Goal: Information Seeking & Learning: Learn about a topic

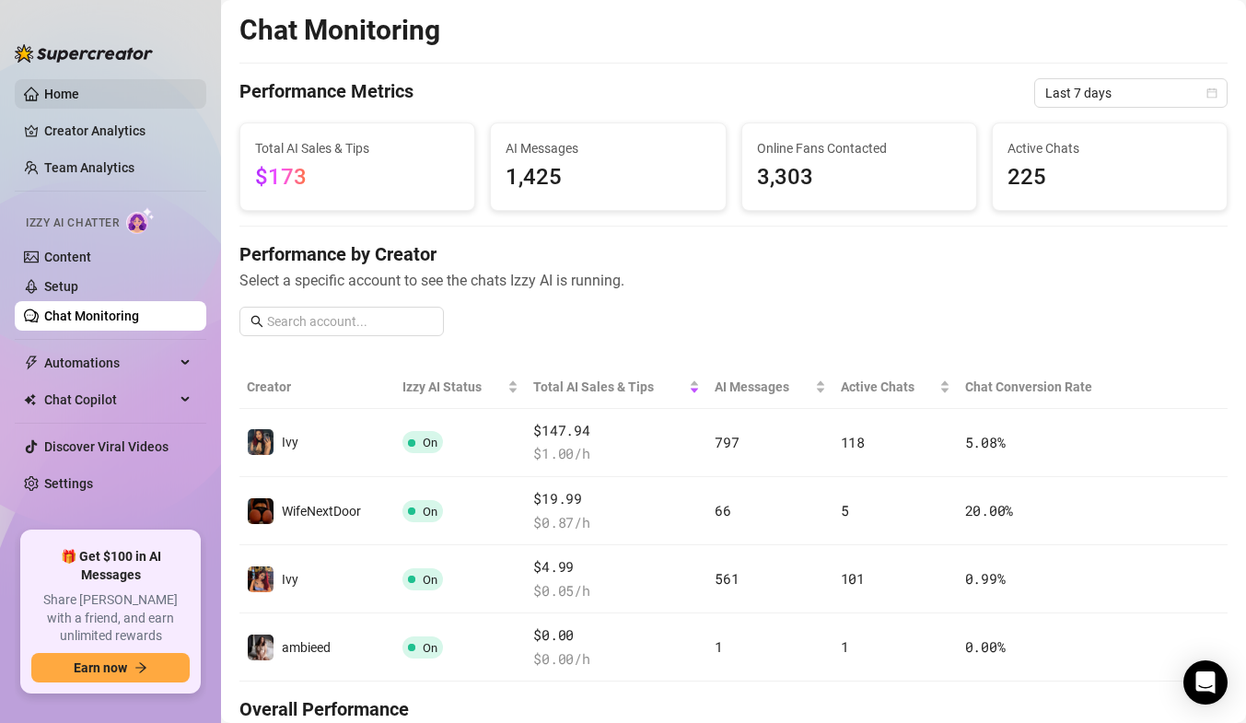
click at [79, 91] on link "Home" at bounding box center [61, 94] width 35 height 15
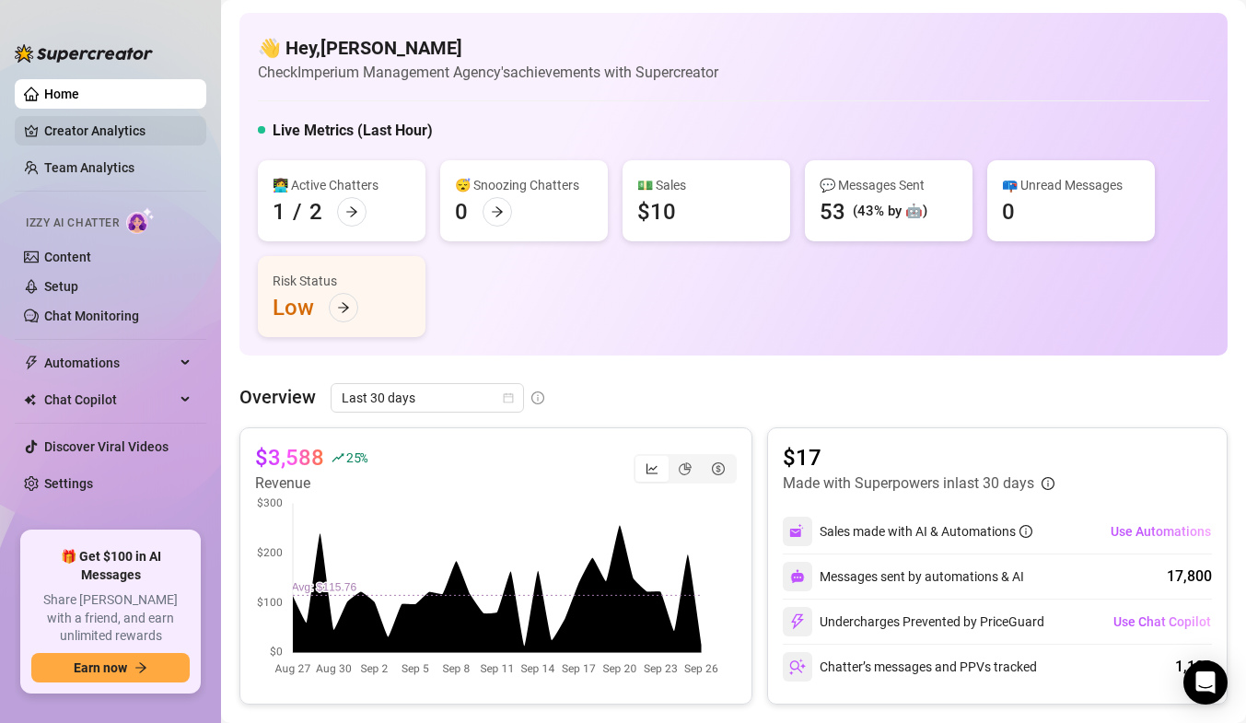
click at [94, 123] on link "Creator Analytics" at bounding box center [117, 130] width 147 height 29
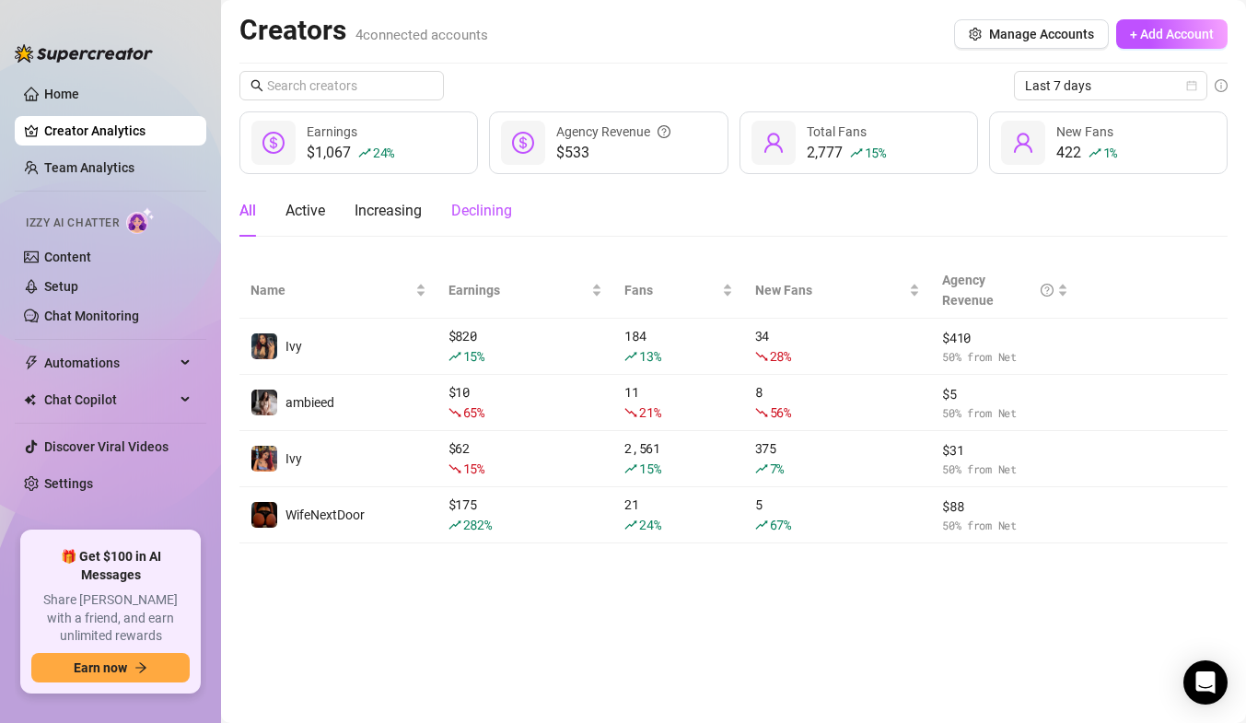
click at [486, 215] on div "Declining" at bounding box center [481, 211] width 61 height 22
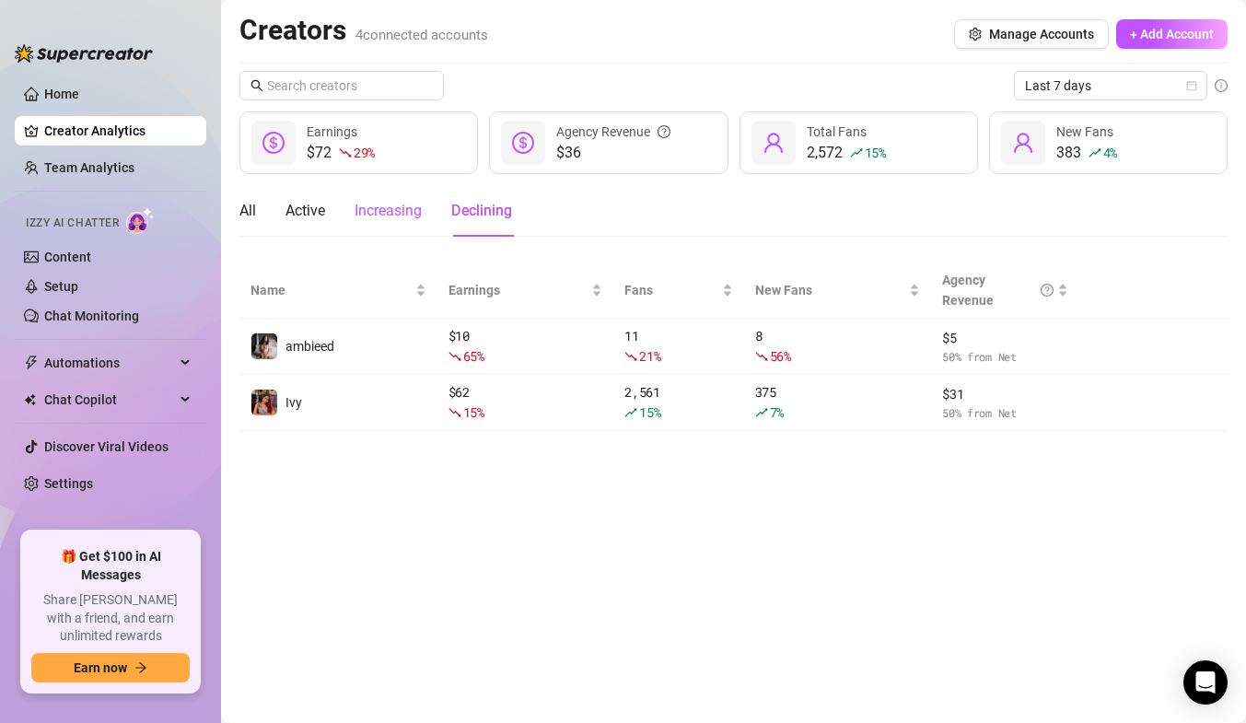
click at [372, 212] on div "Increasing" at bounding box center [388, 211] width 67 height 22
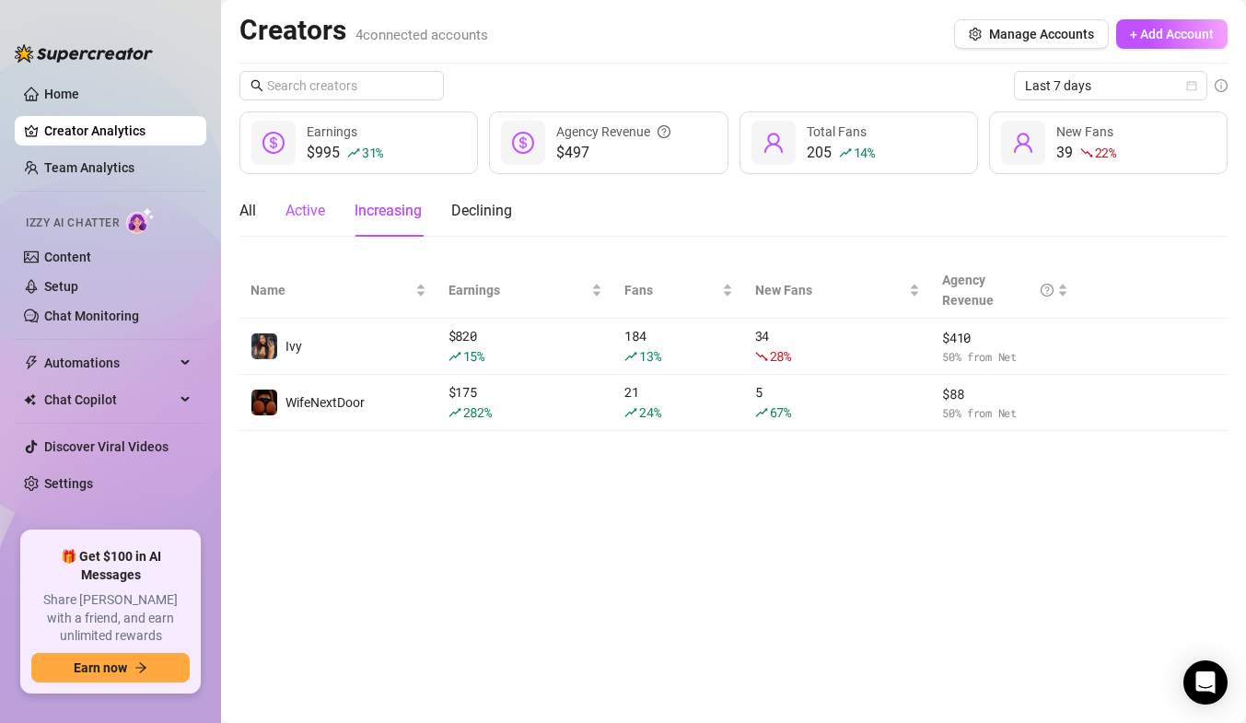
click at [314, 203] on div "Active" at bounding box center [305, 211] width 40 height 22
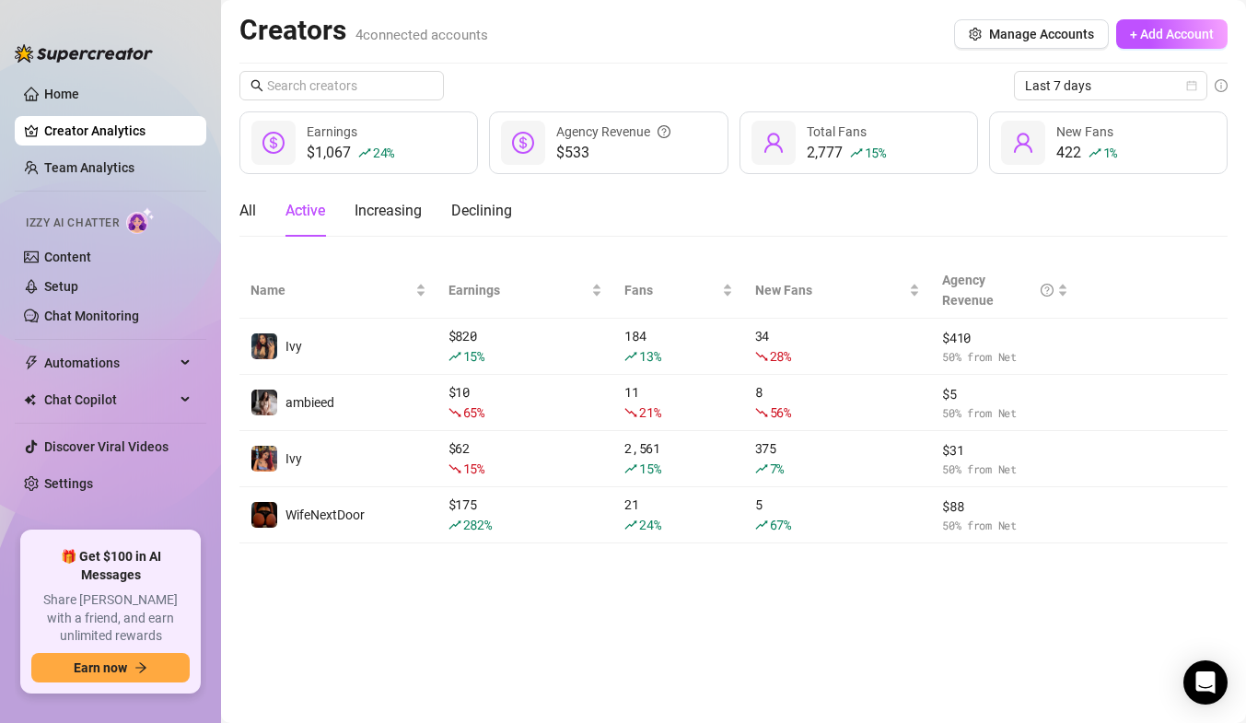
click at [220, 216] on aside "Home Creator Analytics Team Analytics Izzy AI Chatter Content Setup Chat Monito…" at bounding box center [110, 361] width 221 height 723
click at [1192, 86] on icon "calendar" at bounding box center [1191, 85] width 11 height 11
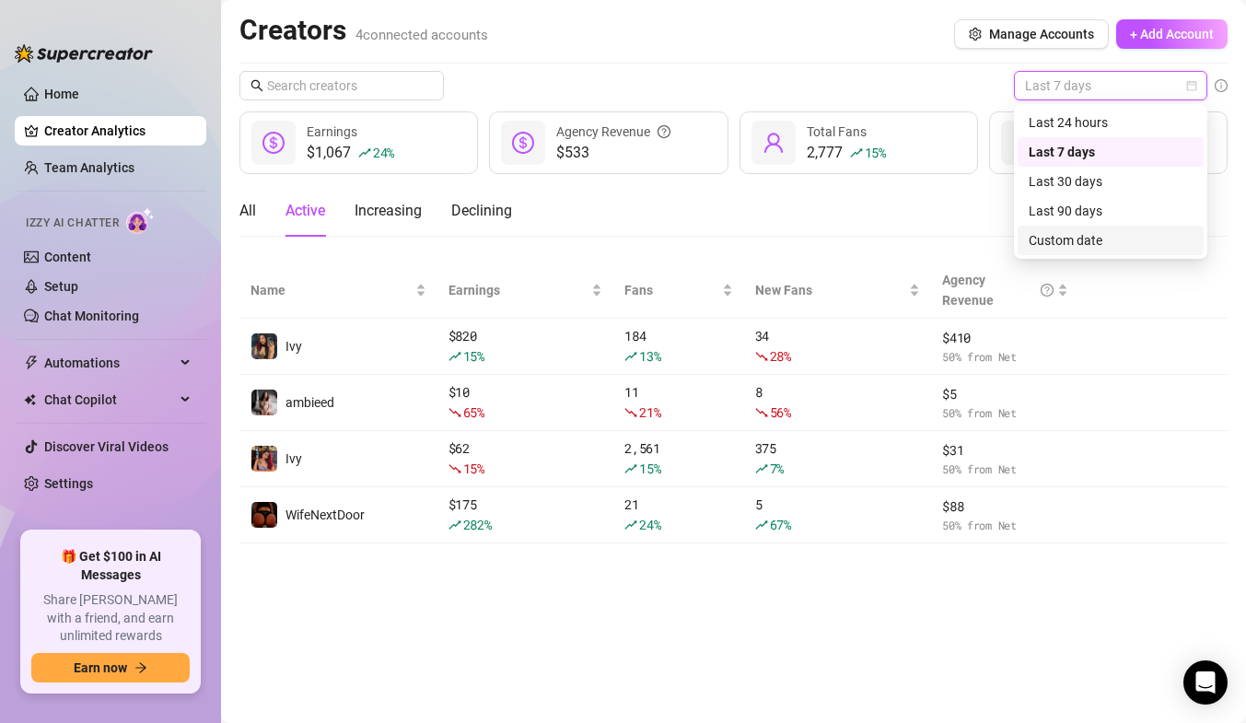
click at [1056, 237] on div "Custom date" at bounding box center [1111, 240] width 164 height 20
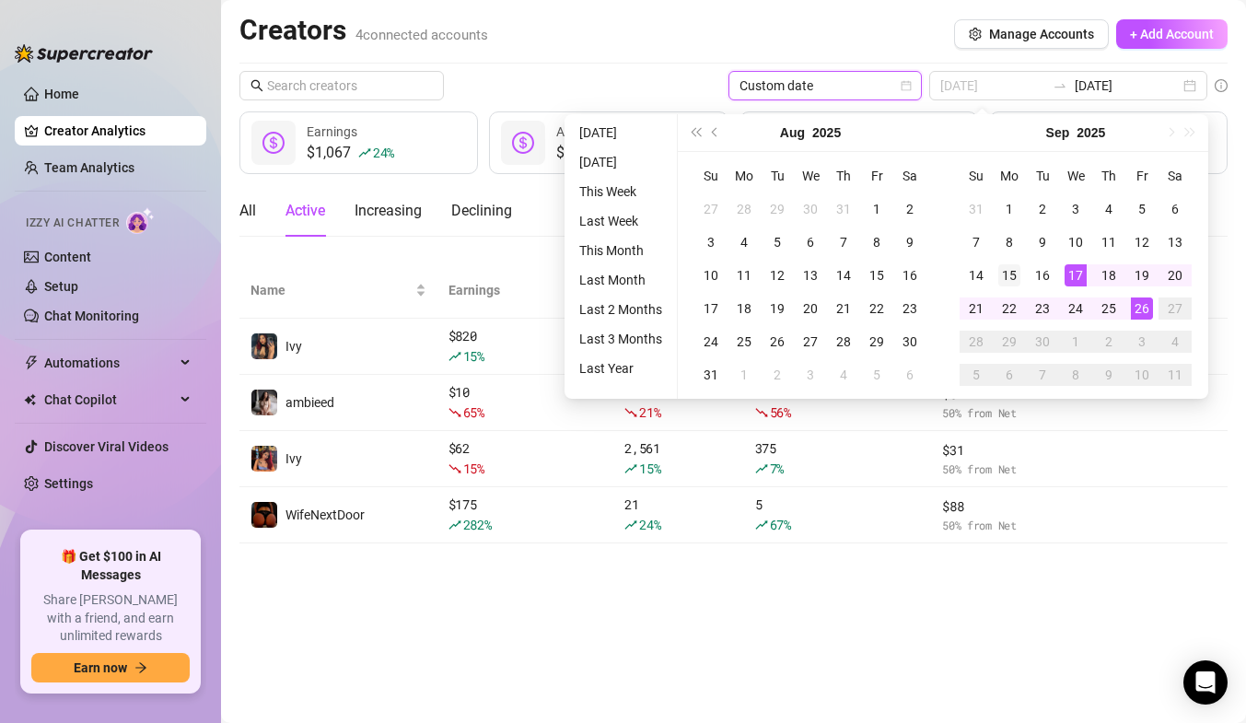
type input "[DATE]"
click at [1008, 276] on div "15" at bounding box center [1009, 275] width 22 height 22
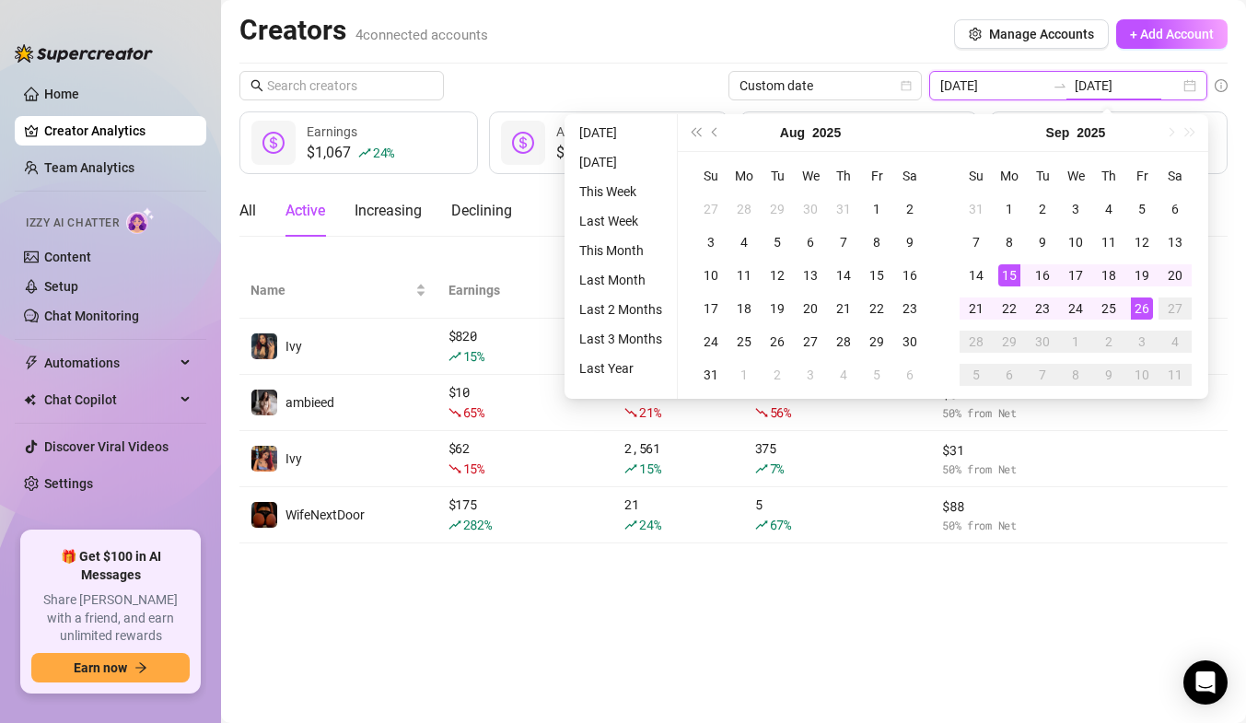
type input "[DATE]"
click at [714, 32] on div "Creators 4 connected accounts Manage Accounts + Add Account" at bounding box center [733, 34] width 988 height 42
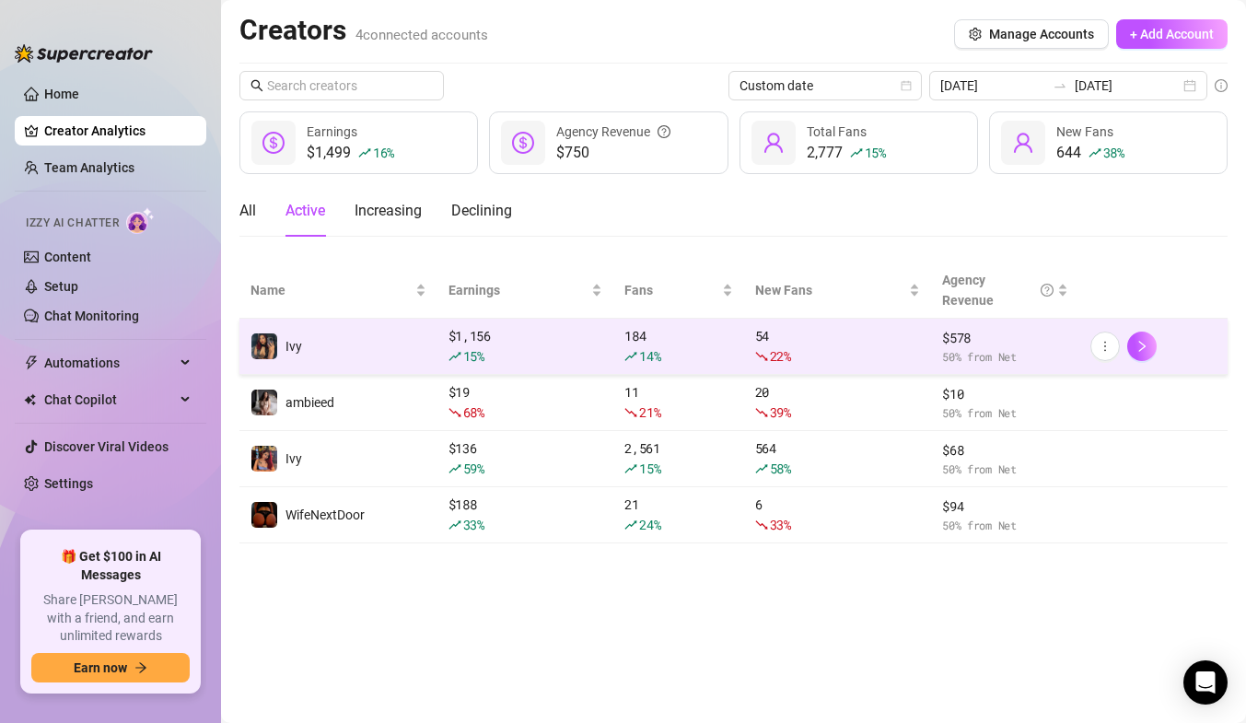
click at [479, 343] on div "$ 1,156 15 %" at bounding box center [525, 346] width 154 height 41
